Goal: Task Accomplishment & Management: Manage account settings

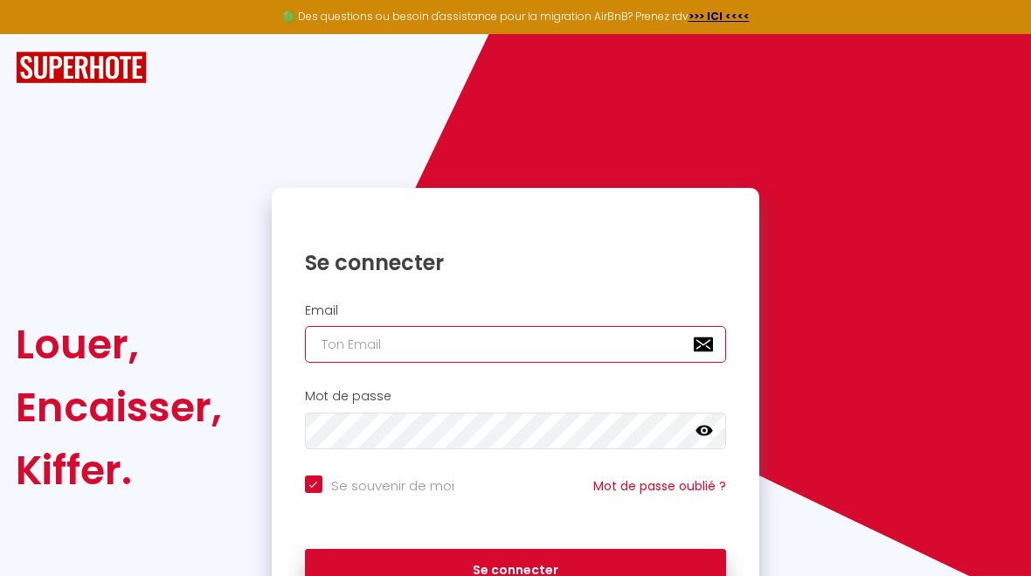
click at [499, 344] on input "email" at bounding box center [516, 344] width 422 height 37
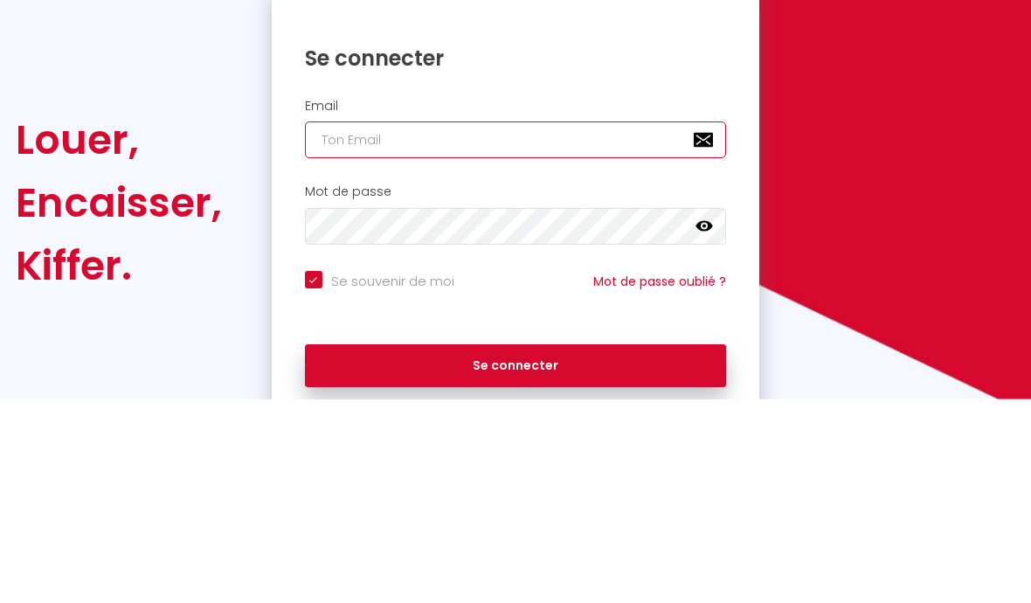
type input "c"
checkbox input "true"
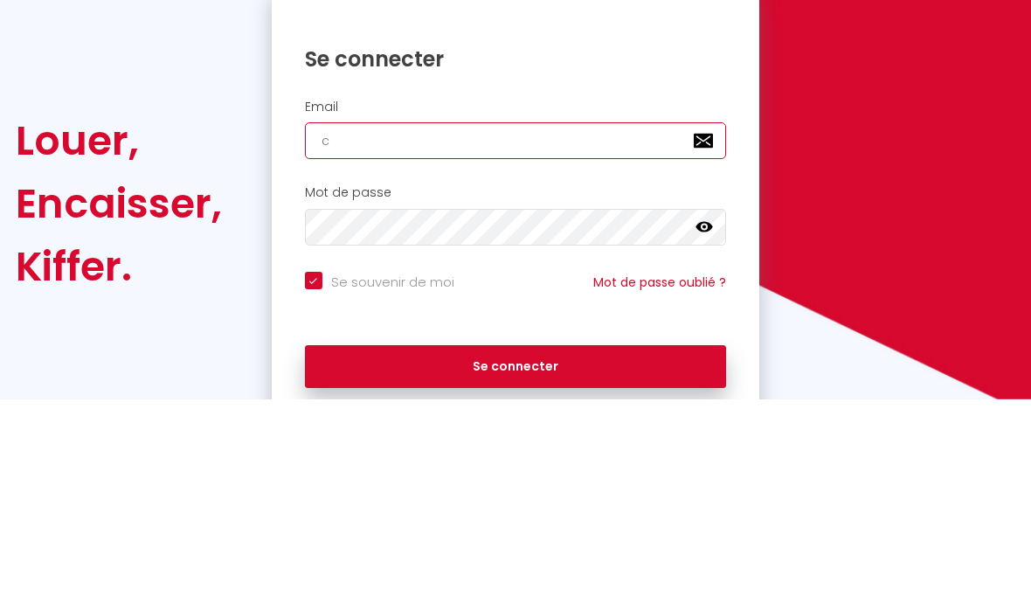
type input "ca"
checkbox input "true"
type input "cam"
checkbox input "true"
type input "cama"
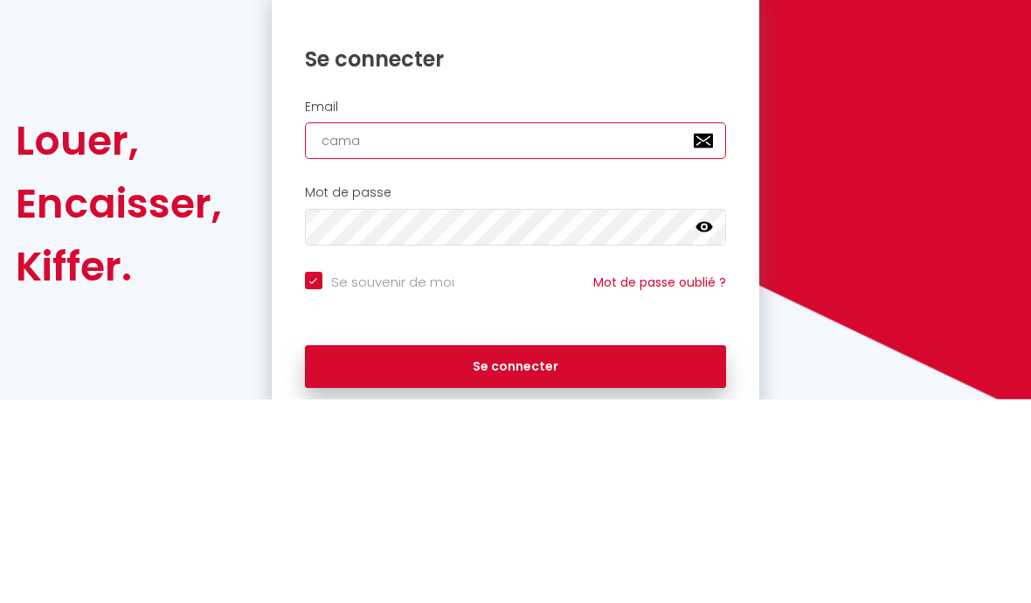
checkbox input "true"
type input "camar"
checkbox input "true"
type input "camara"
checkbox input "true"
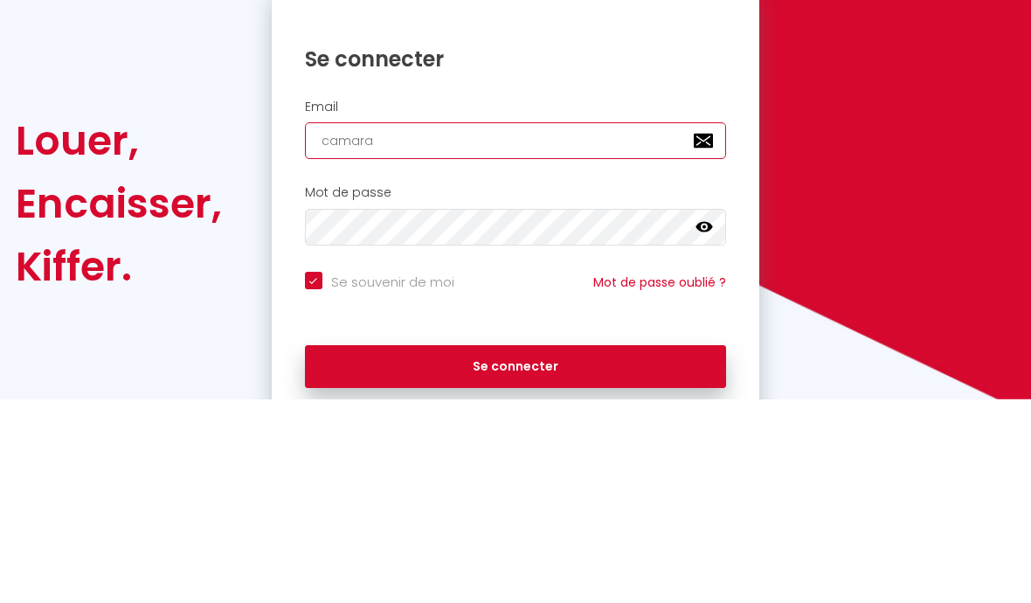
type input "camaras"
checkbox input "true"
type input "camaraso"
checkbox input "true"
type input "camarason"
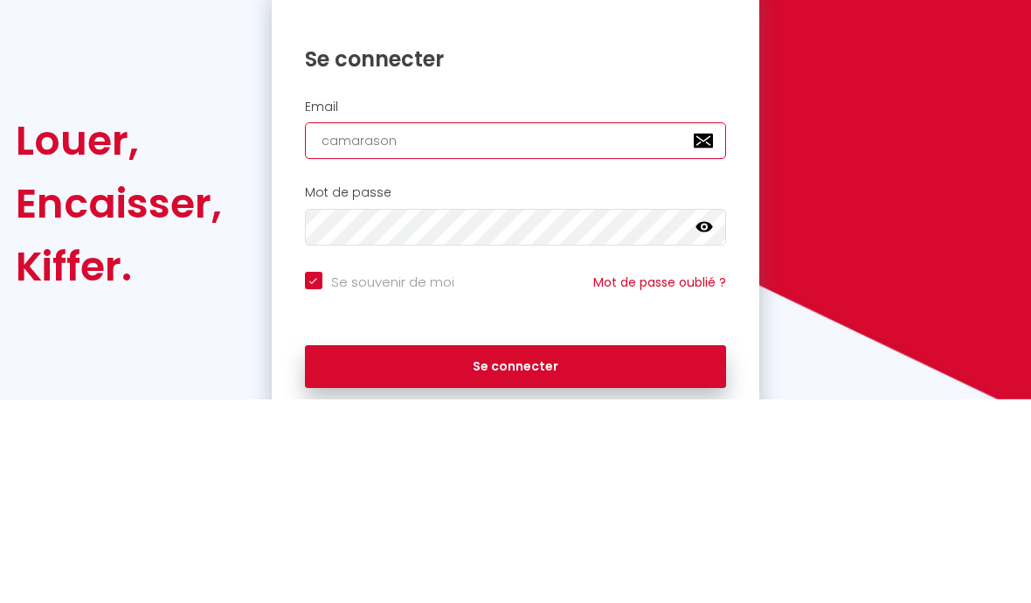
checkbox input "true"
type input "camarasona"
checkbox input "true"
type input "camarasona7"
checkbox input "true"
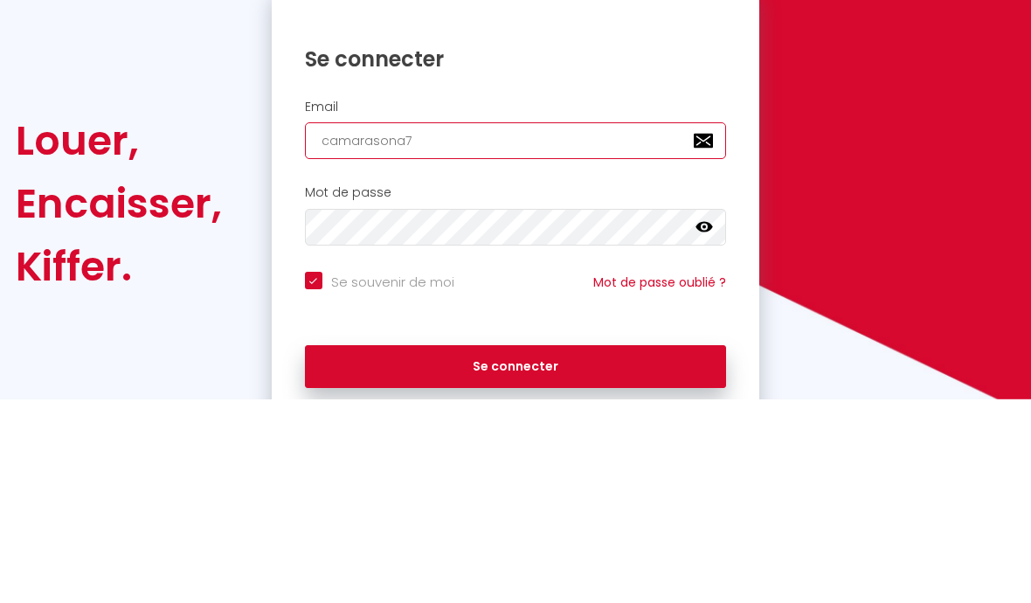
type input "camarasona70"
checkbox input "true"
type input "camarasona70@"
checkbox input "true"
type input "camarasona70@g"
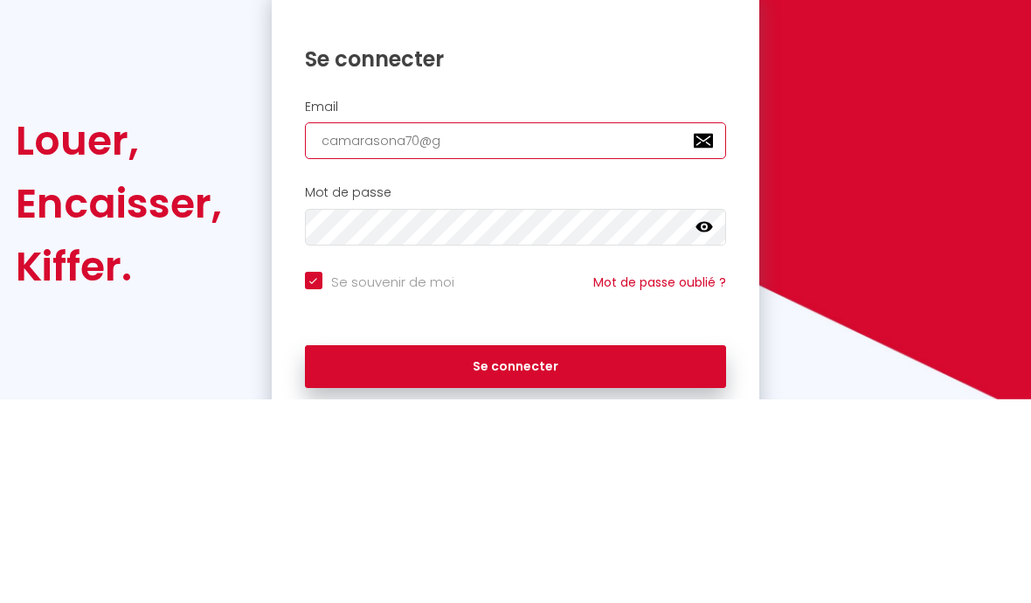
checkbox input "true"
type input "camarasona70@gm"
checkbox input "true"
type input "camarasona70@gma"
checkbox input "true"
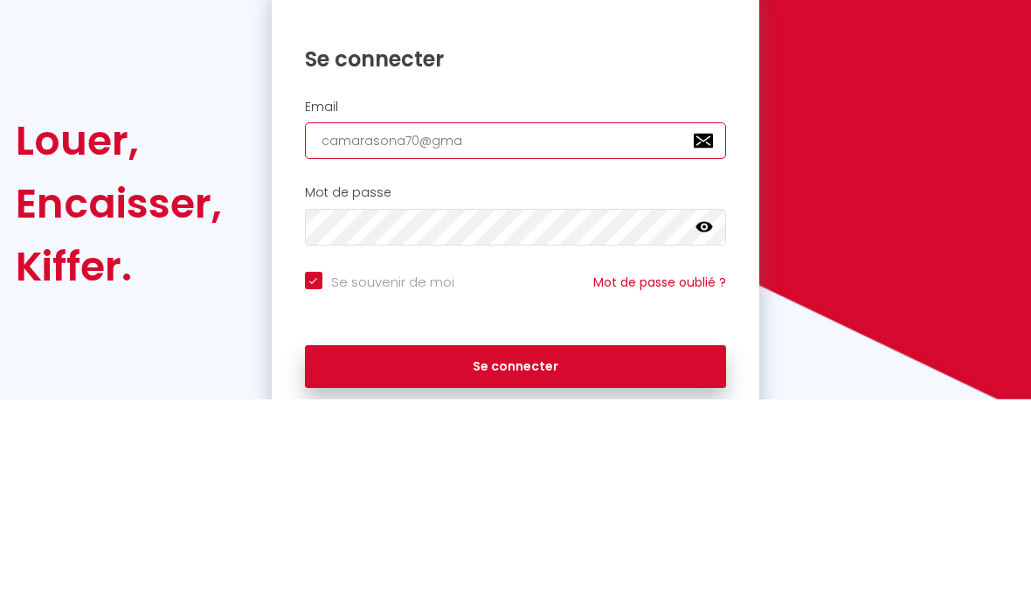
type input "camarasona70@gmai"
checkbox input "true"
type input "[EMAIL_ADDRESS]"
checkbox input "true"
type input "[EMAIL_ADDRESS]."
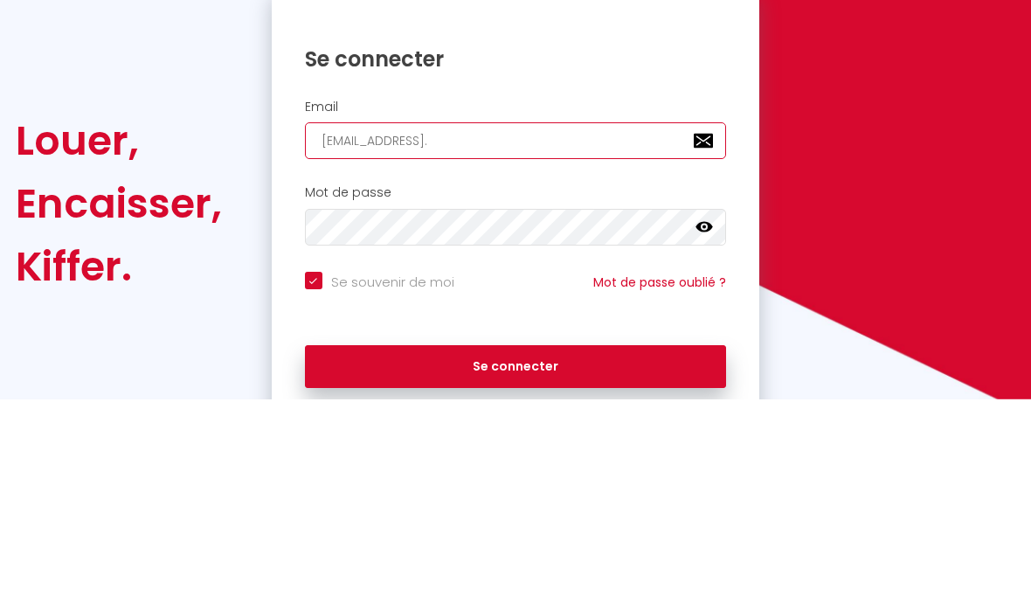
checkbox input "true"
type input "camarasona70@gmail.c"
checkbox input "true"
type input "[EMAIL_ADDRESS][DOMAIN_NAME]"
checkbox input "true"
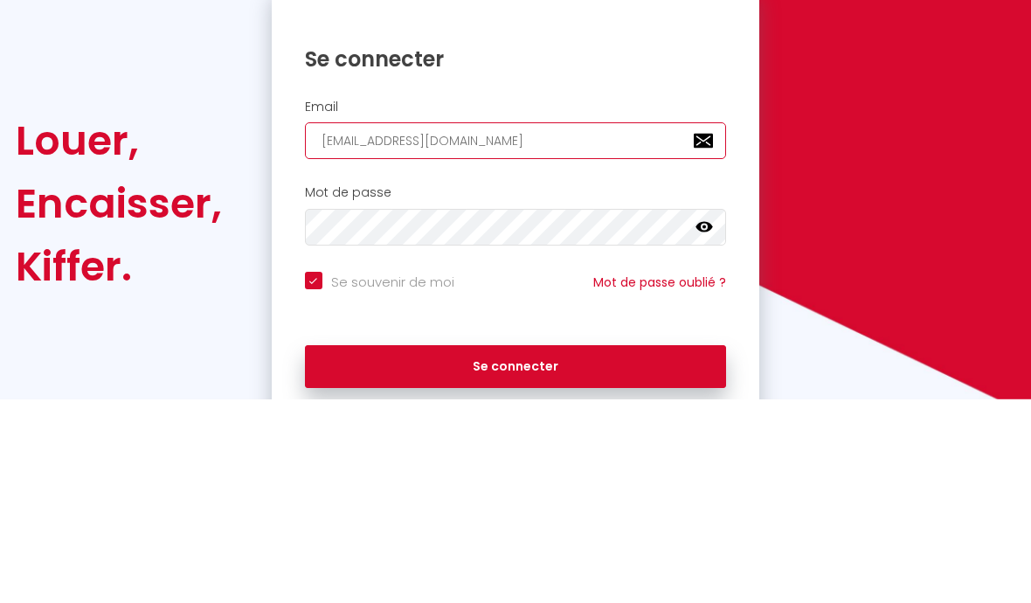
type input "[EMAIL_ADDRESS][DOMAIN_NAME]"
checkbox input "true"
type input "[EMAIL_ADDRESS][DOMAIN_NAME]"
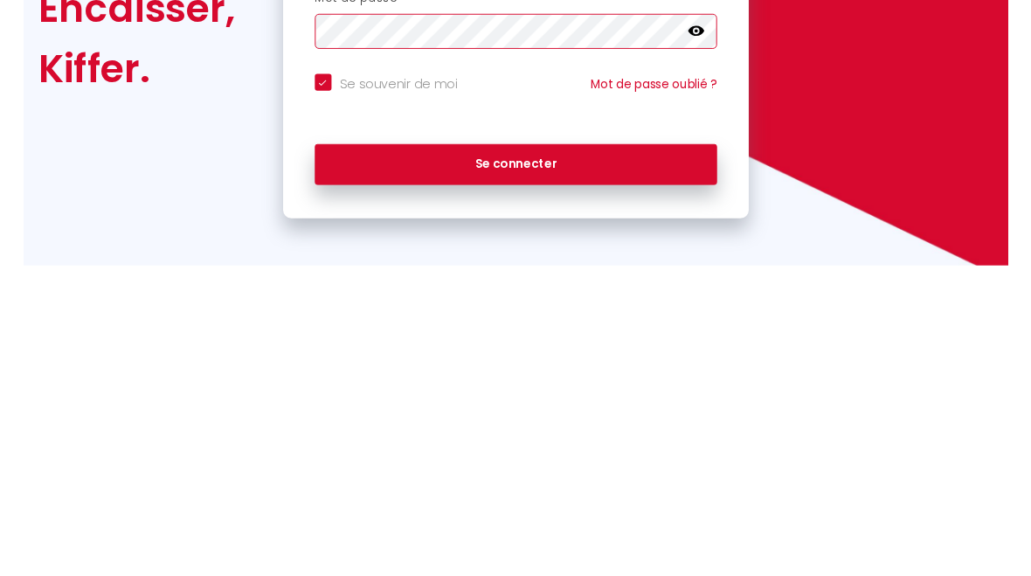
scroll to position [73, 0]
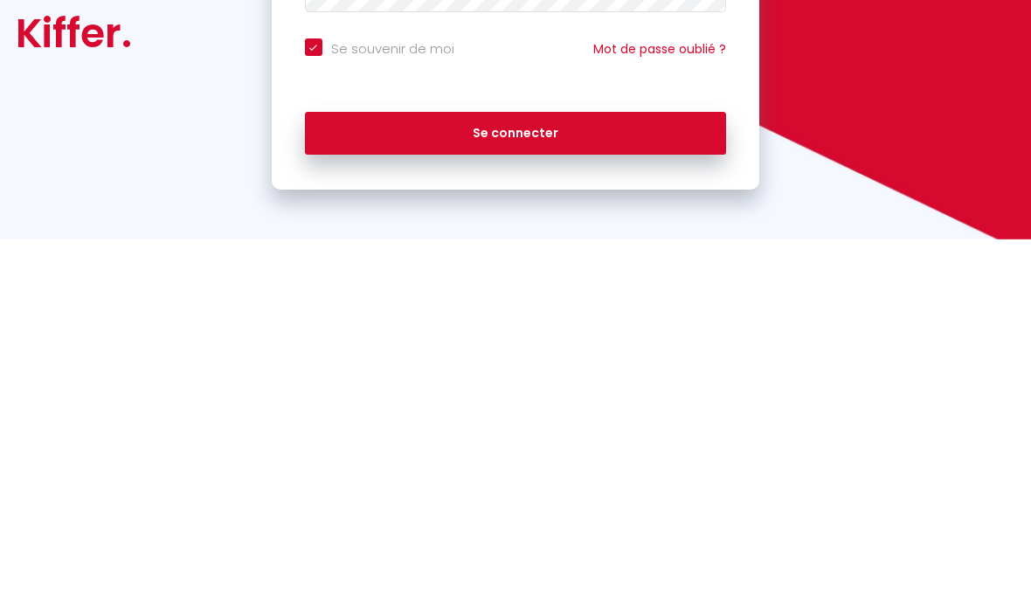
click at [538, 475] on button "Se connecter" at bounding box center [516, 497] width 422 height 44
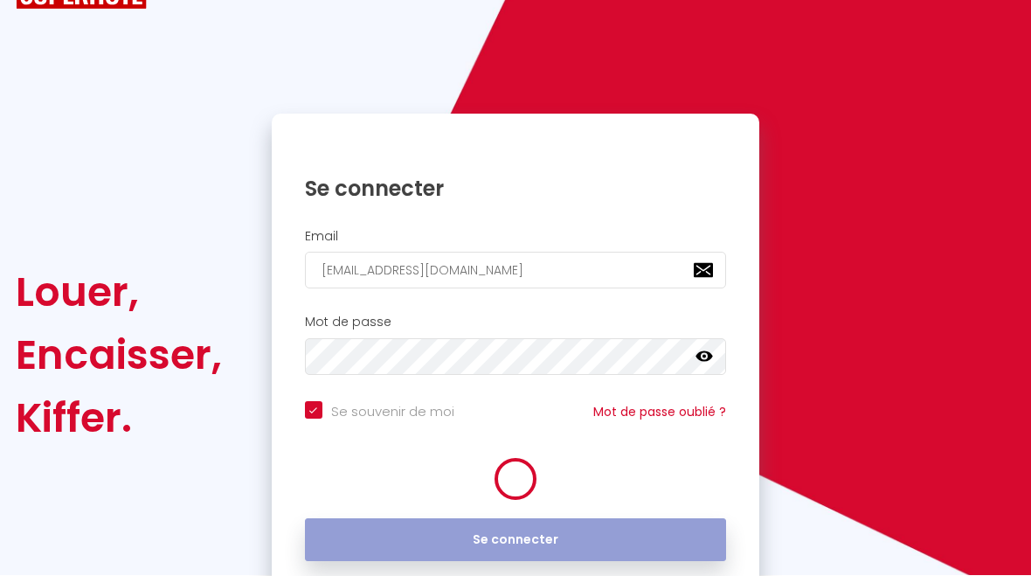
scroll to position [100, 0]
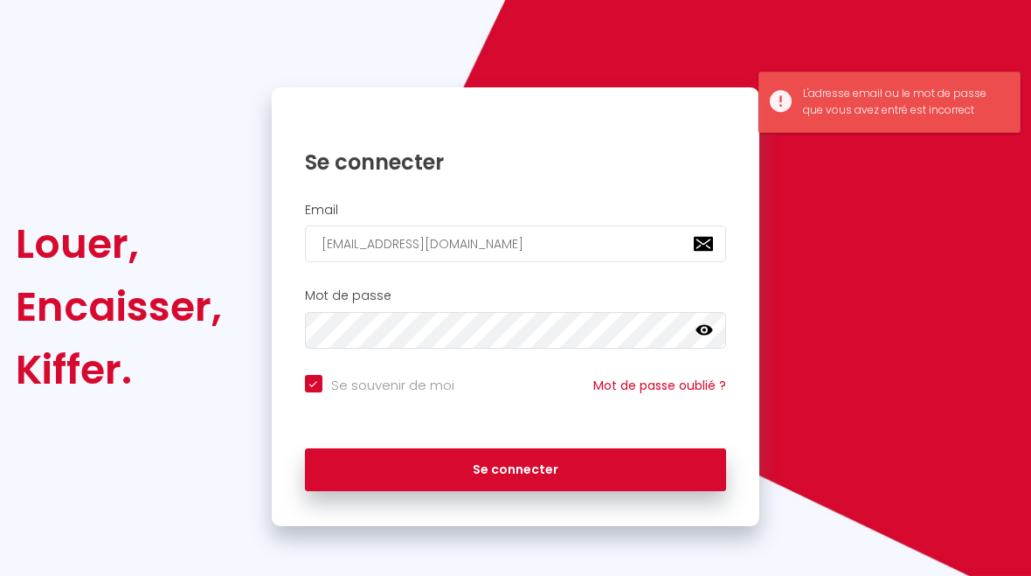
click at [528, 463] on button "Se connecter" at bounding box center [516, 470] width 422 height 44
click at [526, 471] on button "Se connecter" at bounding box center [516, 470] width 422 height 44
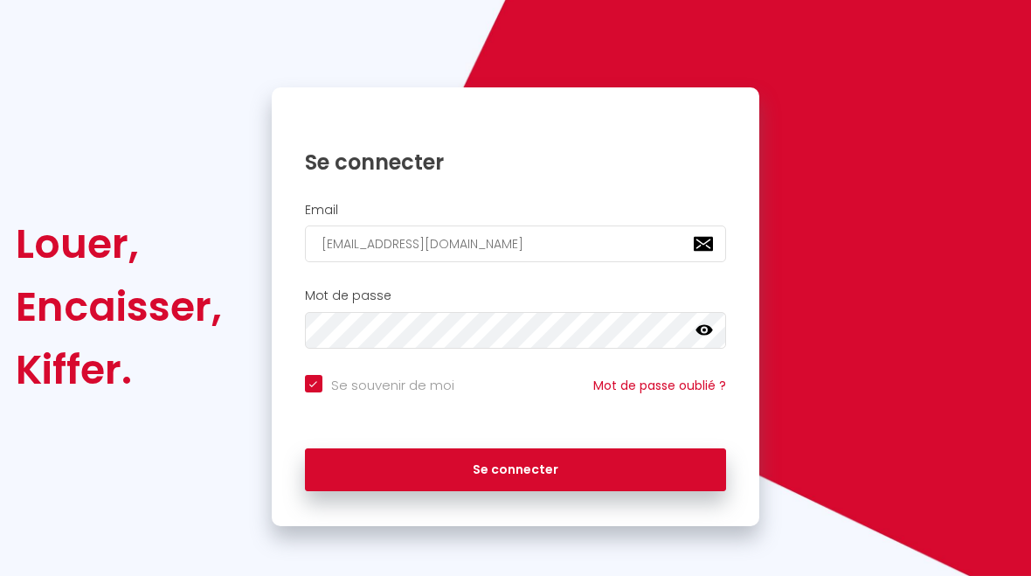
click at [703, 322] on icon at bounding box center [704, 330] width 17 height 17
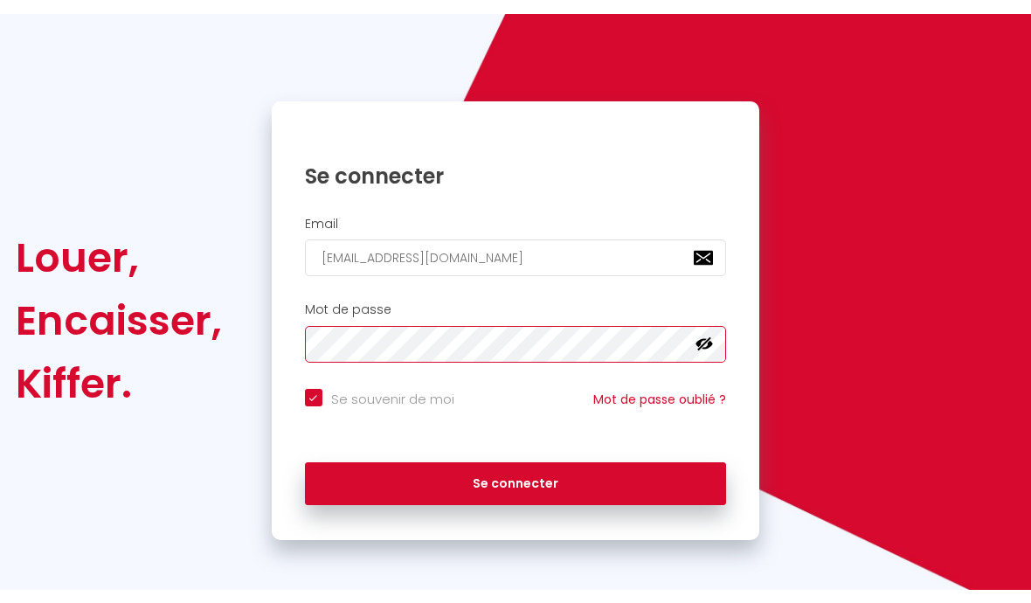
scroll to position [73, 0]
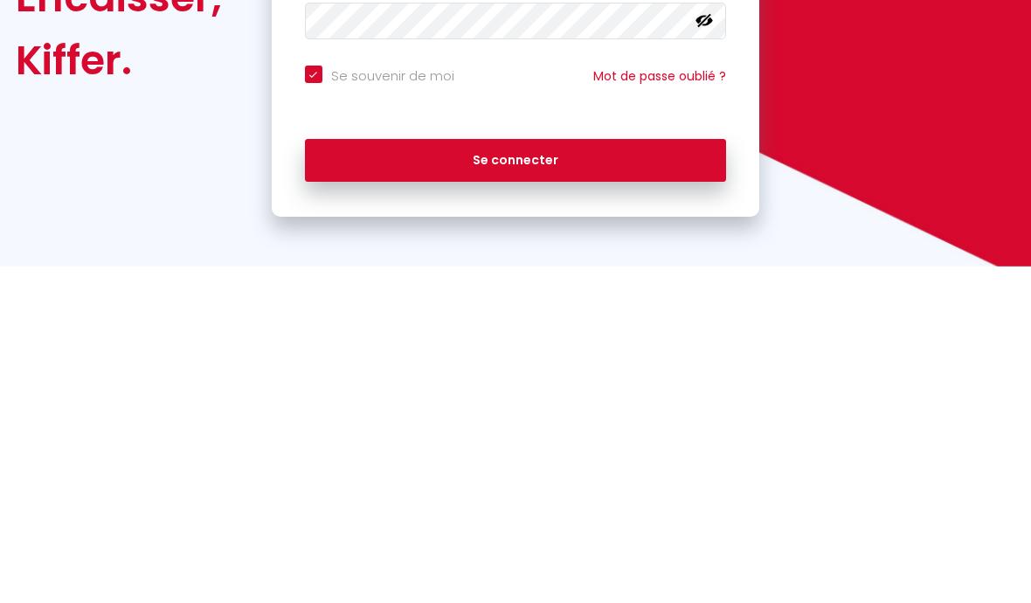
click at [531, 475] on button "Se connecter" at bounding box center [516, 497] width 422 height 44
checkbox input "true"
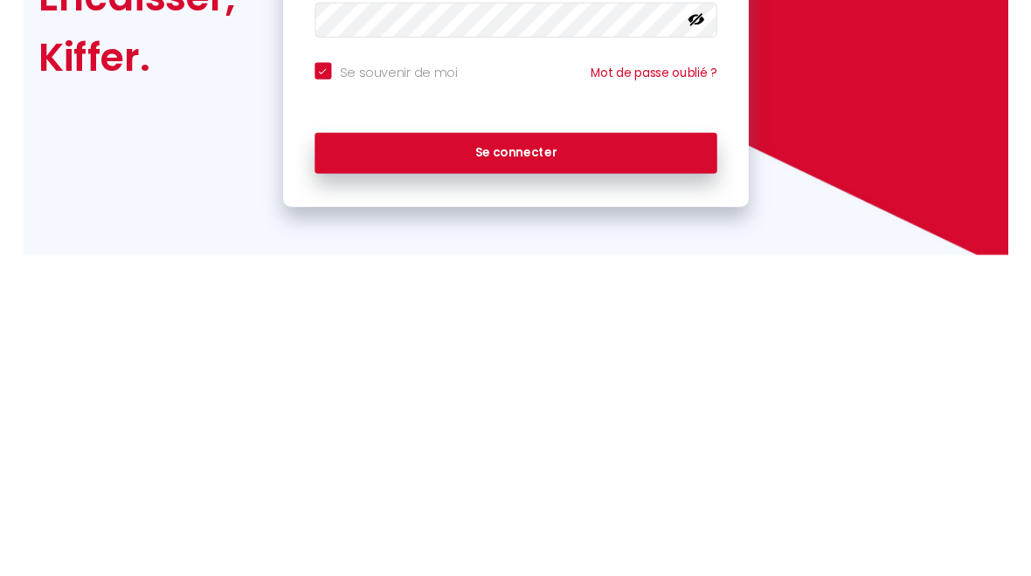
scroll to position [100, 0]
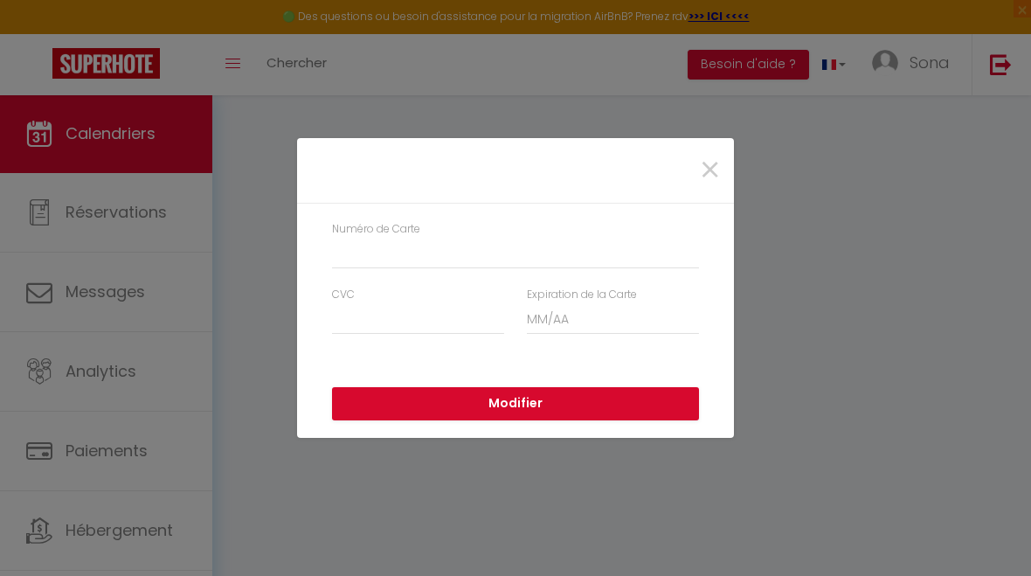
click at [707, 173] on span "×" at bounding box center [710, 170] width 22 height 52
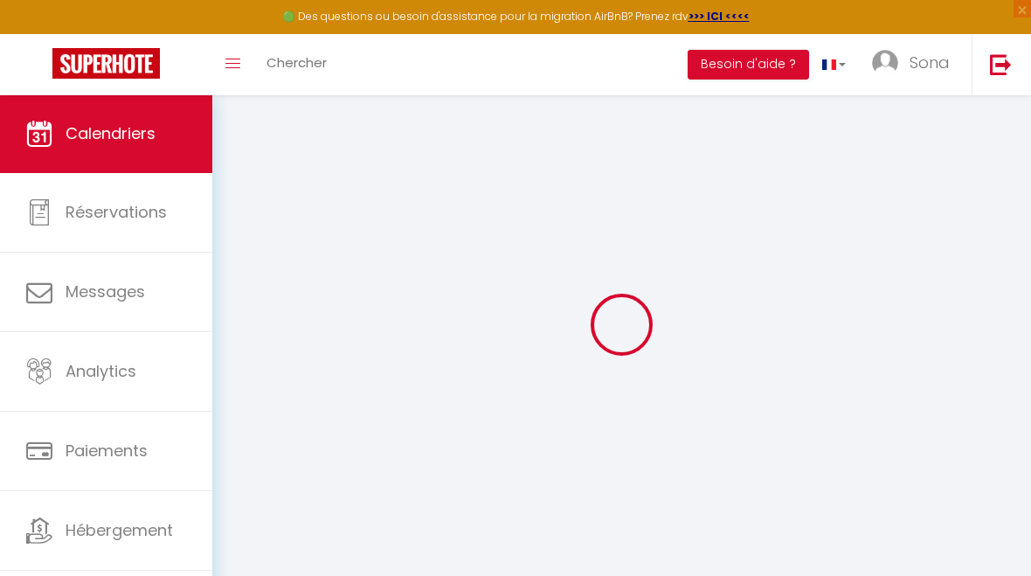
click at [141, 217] on span "Réservations" at bounding box center [116, 212] width 101 height 22
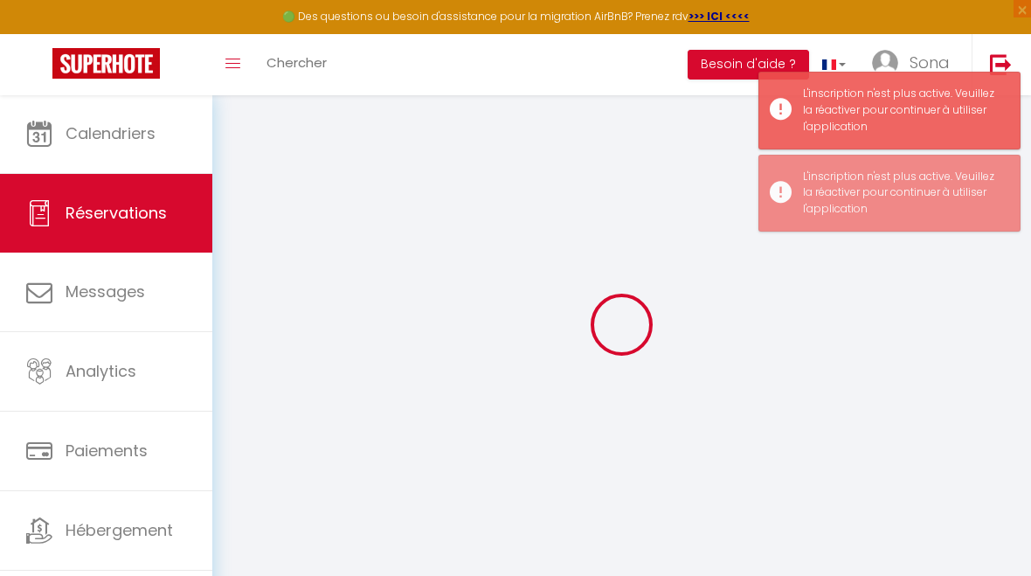
click at [141, 137] on span "Calendriers" at bounding box center [111, 133] width 90 height 22
